Goal: Navigation & Orientation: Find specific page/section

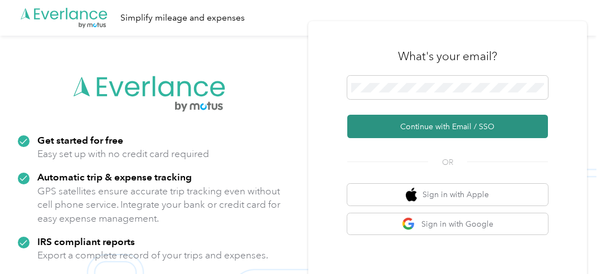
click at [406, 123] on button "Continue with Email / SSO" at bounding box center [447, 126] width 201 height 23
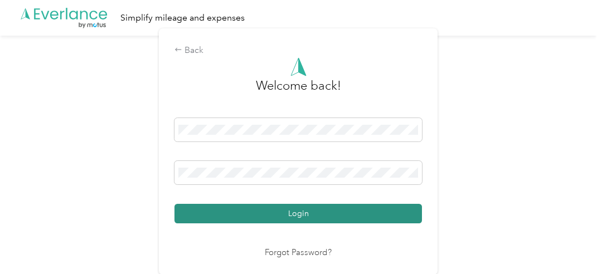
click at [255, 221] on button "Login" at bounding box center [299, 214] width 248 height 20
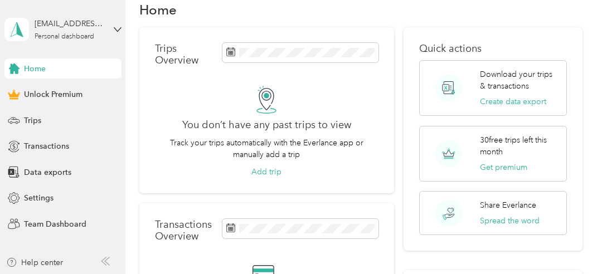
scroll to position [20, 0]
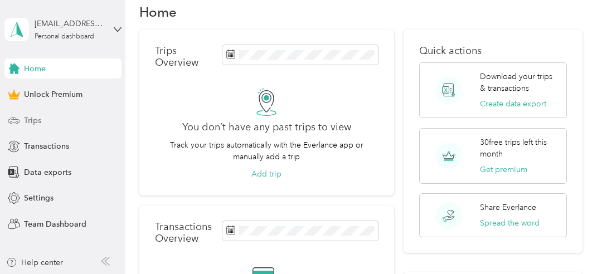
click at [31, 118] on span "Trips" at bounding box center [32, 121] width 17 height 12
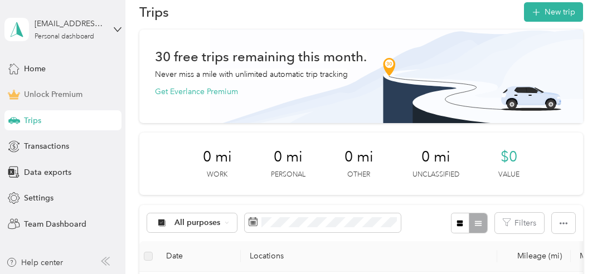
click at [40, 95] on span "Unlock Premium" at bounding box center [53, 95] width 59 height 12
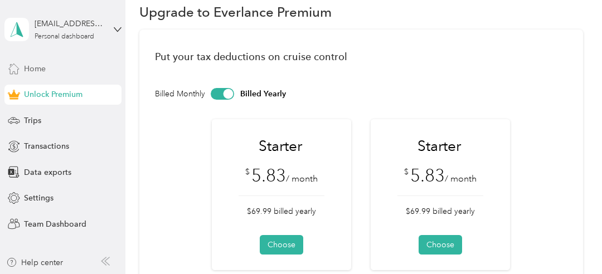
click at [37, 73] on span "Home" at bounding box center [35, 69] width 22 height 12
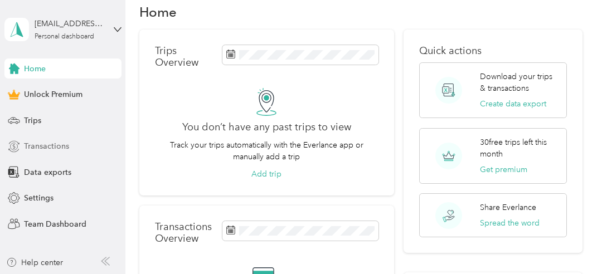
click at [48, 149] on span "Transactions" at bounding box center [46, 147] width 45 height 12
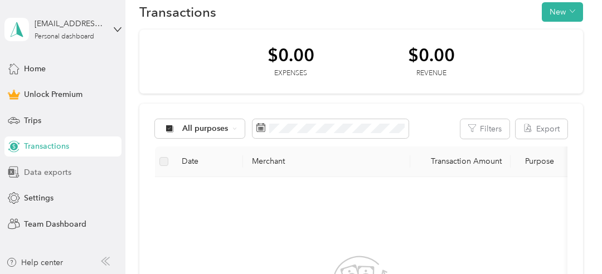
click at [41, 175] on span "Data exports" at bounding box center [47, 173] width 47 height 12
